Goal: Transaction & Acquisition: Purchase product/service

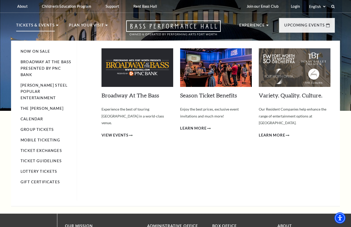
click at [142, 72] on img at bounding box center [137, 67] width 72 height 39
click at [123, 132] on span "View Events" at bounding box center [114, 135] width 27 height 6
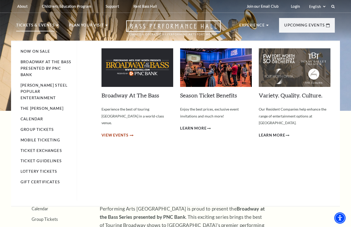
click at [128, 132] on span "View Events" at bounding box center [114, 135] width 27 height 6
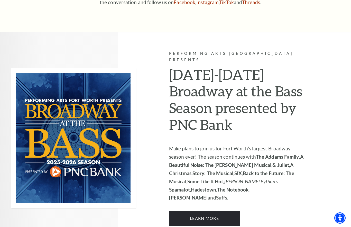
scroll to position [287, 0]
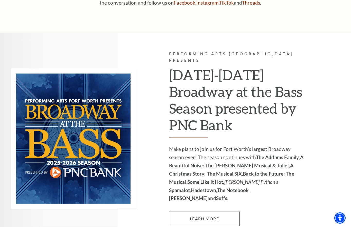
click at [199, 211] on link "Learn More" at bounding box center [204, 218] width 71 height 14
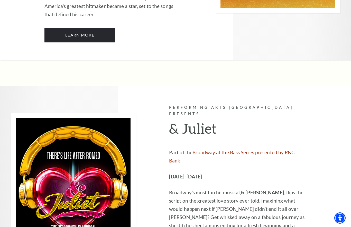
scroll to position [1049, 0]
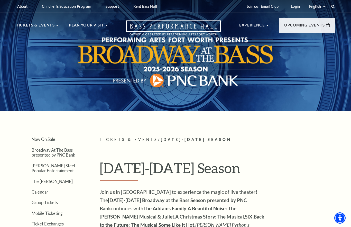
scroll to position [1072, 0]
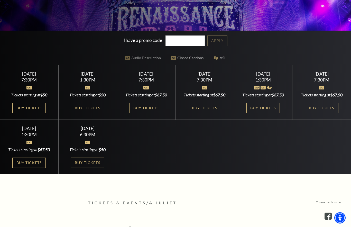
scroll to position [148, 0]
click at [34, 168] on link "Buy Tickets" at bounding box center [28, 162] width 33 height 11
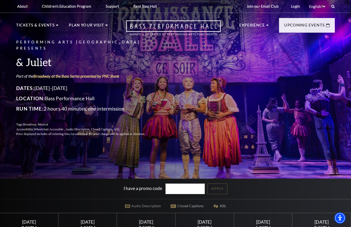
scroll to position [172, 0]
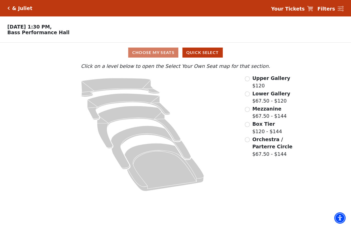
click at [155, 52] on div "Choose My Seats Quick Select" at bounding box center [175, 53] width 263 height 10
click at [248, 139] on input "Orchestra / Parterre Circle$67.50 - $144\a" at bounding box center [247, 139] width 5 height 5
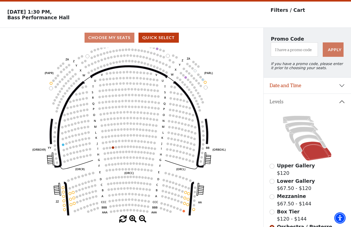
scroll to position [15, 0]
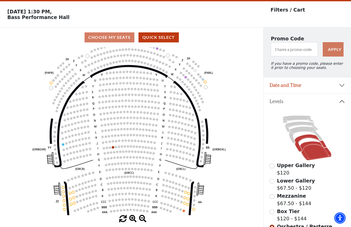
click at [306, 139] on icon at bounding box center [311, 142] width 32 height 17
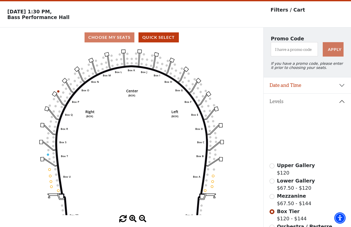
scroll to position [15, 0]
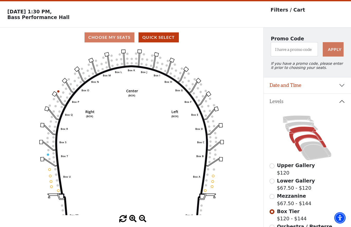
click at [301, 129] on icon at bounding box center [305, 135] width 33 height 17
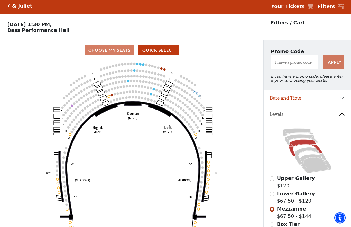
scroll to position [3, 0]
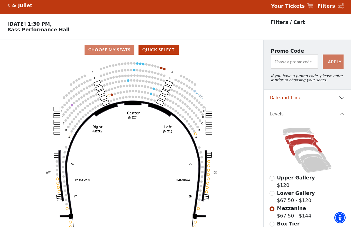
click at [296, 139] on icon at bounding box center [301, 139] width 33 height 10
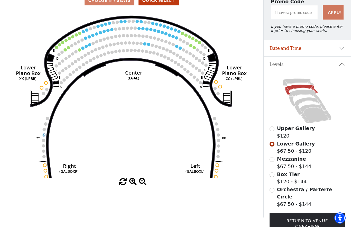
scroll to position [65, 0]
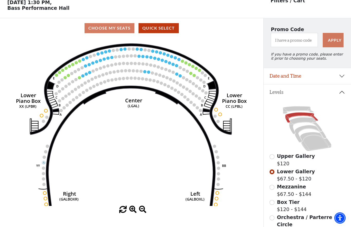
scroll to position [24, 0]
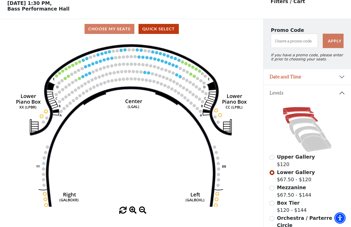
click at [298, 111] on icon at bounding box center [298, 110] width 31 height 7
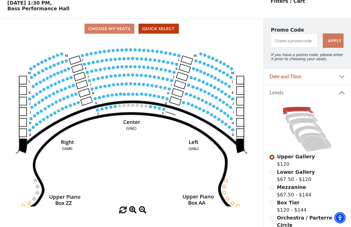
scroll to position [24, 0]
click at [163, 30] on button "Quick Select" at bounding box center [158, 29] width 40 height 10
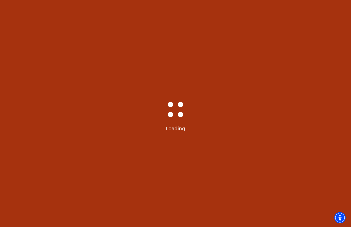
select select "6234"
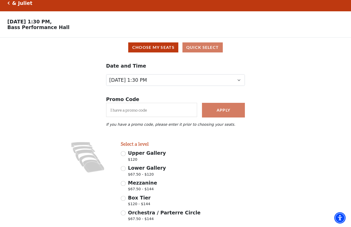
scroll to position [17, 0]
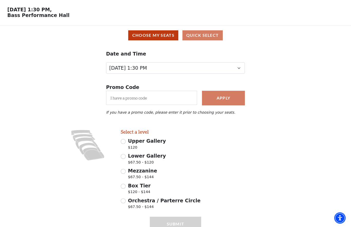
click at [204, 36] on div "Choose My Seats Quick Select" at bounding box center [176, 35] width 344 height 10
click at [207, 34] on div "Choose My Seats Quick Select" at bounding box center [176, 35] width 344 height 10
click at [206, 36] on div "Choose My Seats Quick Select" at bounding box center [176, 35] width 344 height 10
click at [174, 37] on button "Choose My Seats" at bounding box center [153, 35] width 50 height 10
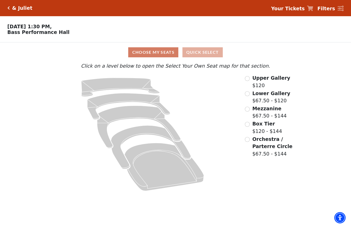
click at [213, 52] on button "Quick Select" at bounding box center [202, 53] width 40 height 10
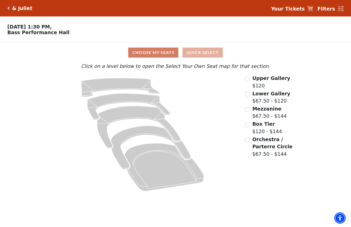
select select "6234"
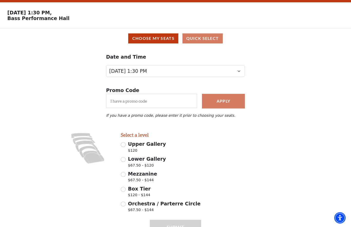
scroll to position [17, 0]
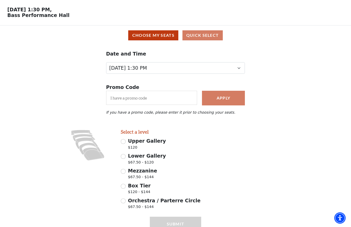
click at [124, 173] on input "Mezzanine $67.50 - $144" at bounding box center [123, 171] width 5 height 5
radio input "true"
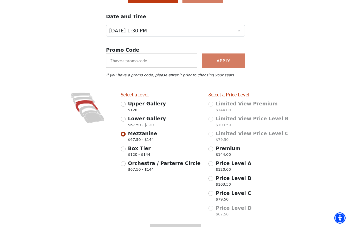
scroll to position [61, 0]
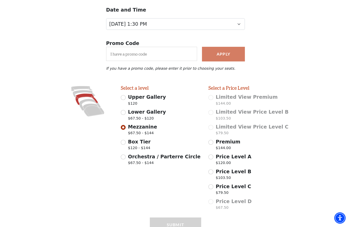
click at [211, 141] on input "Premium $144.00" at bounding box center [210, 142] width 5 height 5
radio input "false"
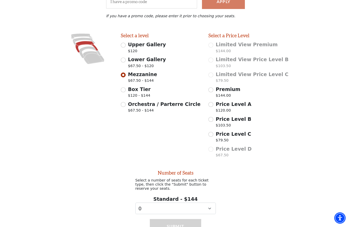
scroll to position [116, 0]
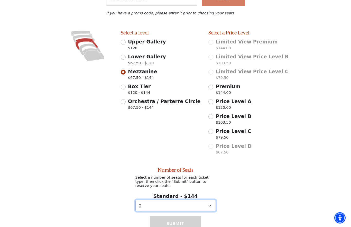
click at [213, 205] on select "0 1 2 3 4 5" at bounding box center [175, 206] width 80 height 12
select select "4"
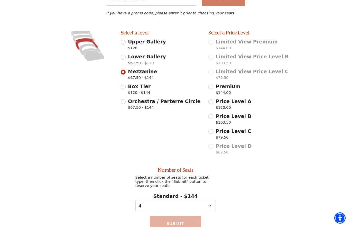
click at [182, 225] on button "Submit" at bounding box center [175, 223] width 51 height 14
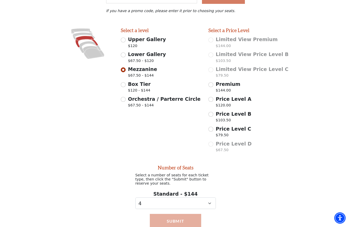
scroll to position [144, 0]
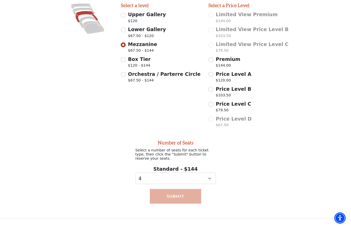
click at [176, 196] on button "Submit" at bounding box center [175, 196] width 51 height 14
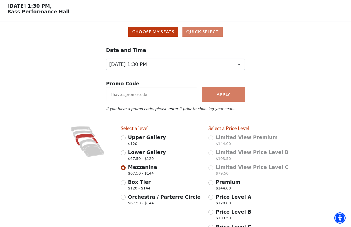
scroll to position [0, 0]
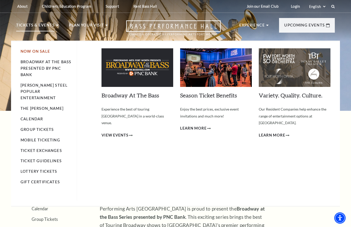
click at [43, 51] on link "Now On Sale" at bounding box center [36, 51] width 30 height 4
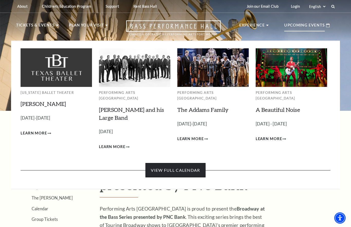
click at [186, 163] on link "View Full Calendar" at bounding box center [175, 170] width 60 height 14
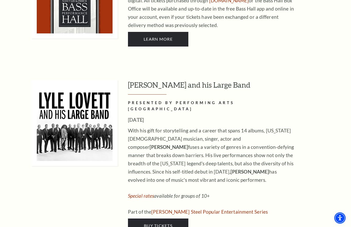
scroll to position [385, 0]
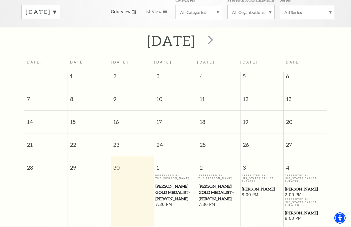
scroll to position [85, 0]
click at [218, 37] on span "next" at bounding box center [210, 40] width 15 height 15
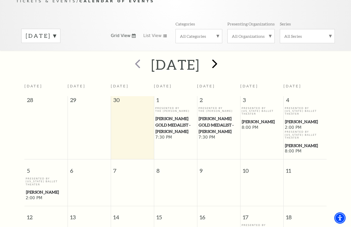
scroll to position [61, 0]
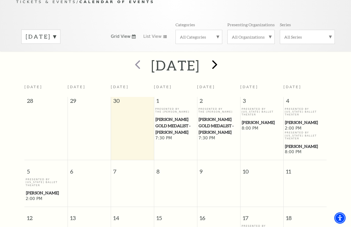
click at [222, 58] on span "next" at bounding box center [214, 64] width 15 height 15
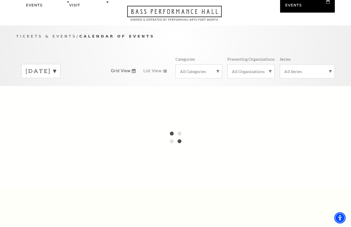
scroll to position [0, 0]
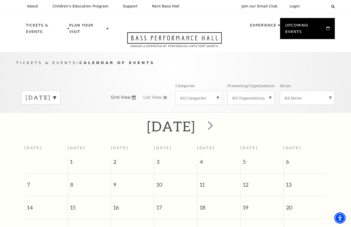
click at [56, 94] on label "[DATE]" at bounding box center [41, 98] width 30 height 8
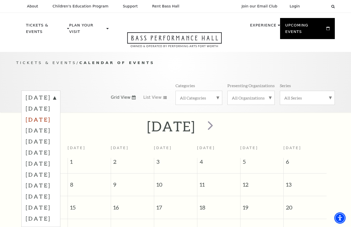
click at [56, 114] on label "[DATE]" at bounding box center [41, 119] width 30 height 11
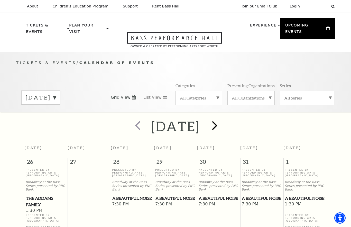
click at [222, 118] on span "next" at bounding box center [214, 125] width 15 height 15
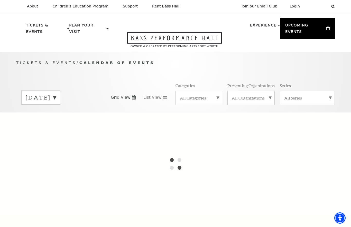
click at [56, 94] on label "[DATE]" at bounding box center [41, 98] width 30 height 8
click at [70, 123] on div at bounding box center [175, 163] width 351 height 103
click at [76, 123] on div at bounding box center [175, 163] width 351 height 103
click at [212, 60] on p "Tickets & Events / Calendar of Events" at bounding box center [175, 63] width 319 height 6
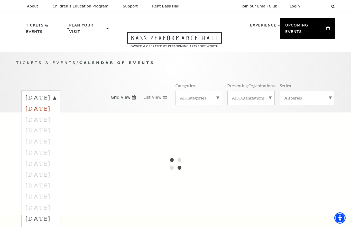
click at [56, 103] on label "[DATE]" at bounding box center [41, 108] width 30 height 11
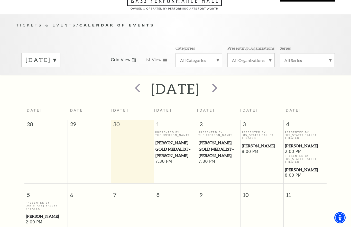
scroll to position [45, 0]
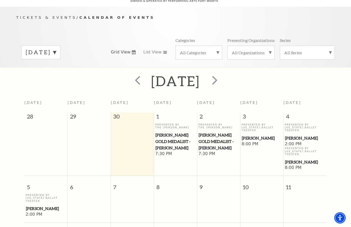
click at [56, 49] on label "[DATE]" at bounding box center [41, 53] width 30 height 8
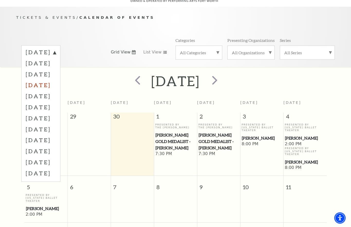
click at [56, 79] on label "[DATE]" at bounding box center [41, 84] width 30 height 11
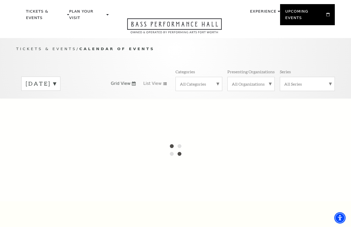
scroll to position [0, 0]
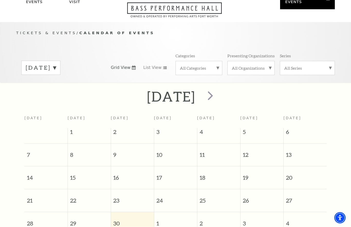
scroll to position [30, 0]
click at [56, 64] on label "[DATE]" at bounding box center [41, 68] width 30 height 8
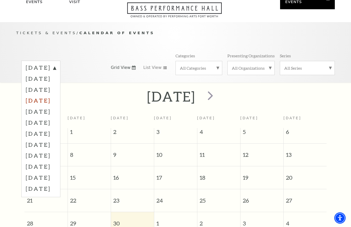
click at [56, 95] on label "[DATE]" at bounding box center [41, 100] width 30 height 11
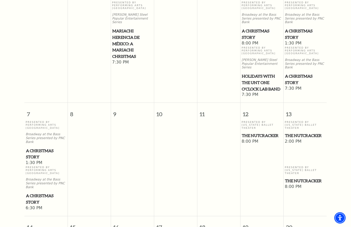
scroll to position [167, 0]
click at [295, 132] on span "The Nutcracker" at bounding box center [305, 135] width 40 height 6
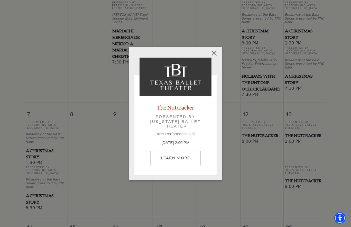
click at [189, 158] on link "Learn More" at bounding box center [176, 158] width 50 height 14
